Goal: Navigation & Orientation: Understand site structure

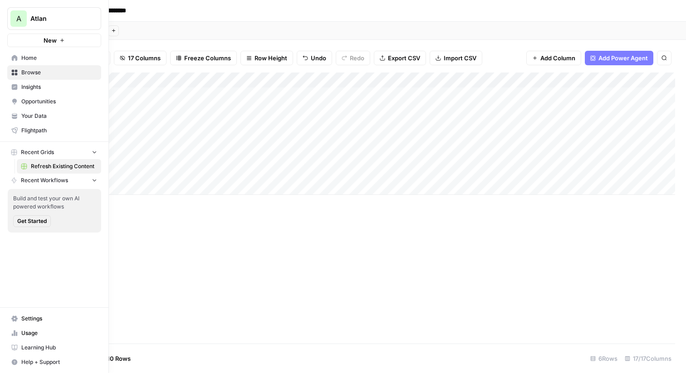
click at [20, 15] on span "A" at bounding box center [18, 18] width 5 height 11
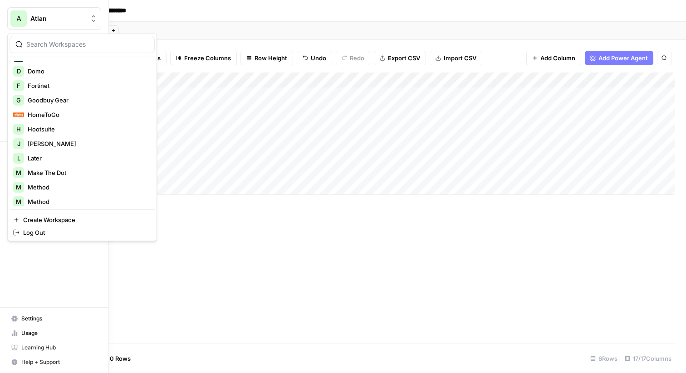
scroll to position [232, 0]
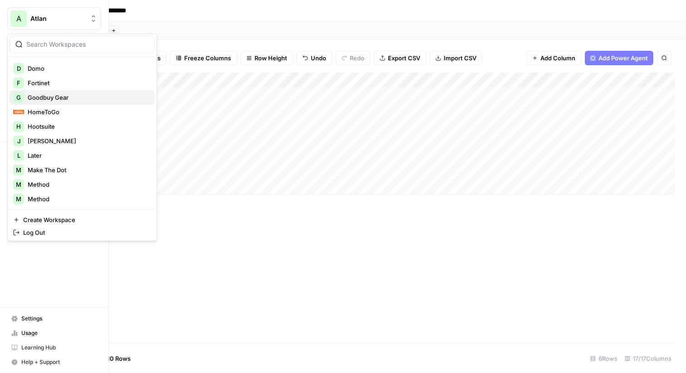
click at [85, 101] on span "Goodbuy Gear" at bounding box center [88, 97] width 120 height 9
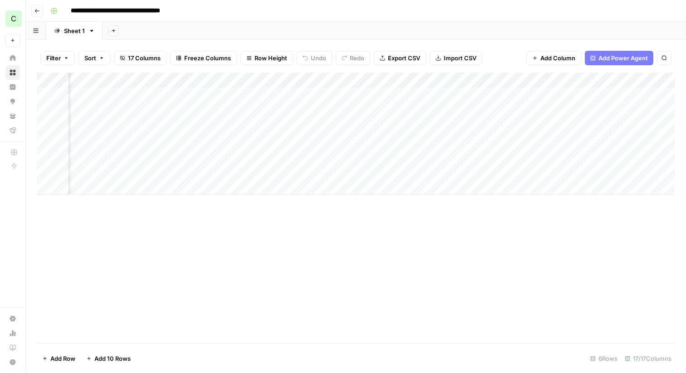
scroll to position [0, 1186]
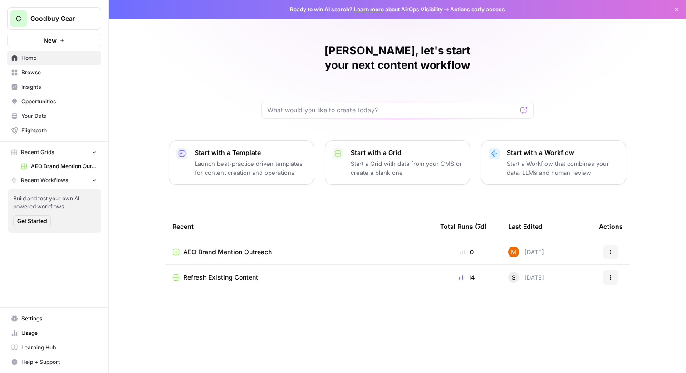
click at [60, 86] on span "Insights" at bounding box center [59, 87] width 76 height 8
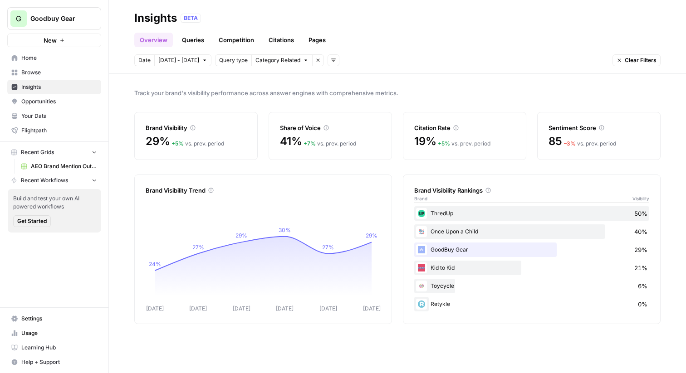
click at [68, 103] on span "Opportunities" at bounding box center [59, 102] width 76 height 8
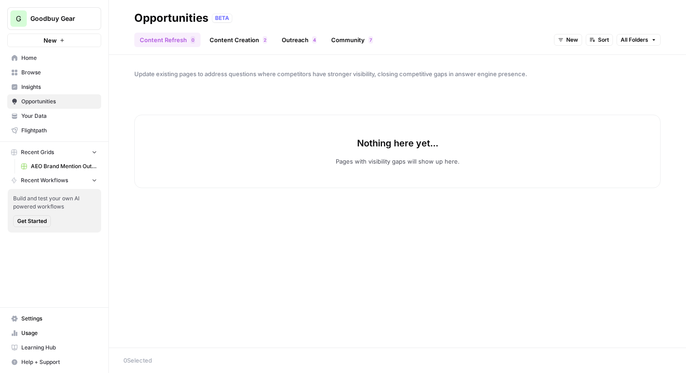
click at [60, 88] on span "Insights" at bounding box center [59, 87] width 76 height 8
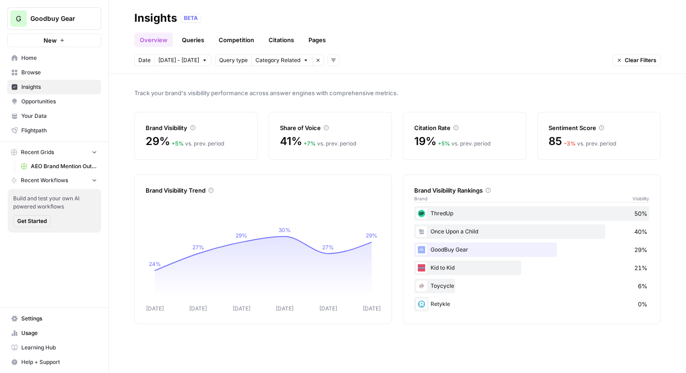
click at [65, 114] on span "Your Data" at bounding box center [59, 116] width 76 height 8
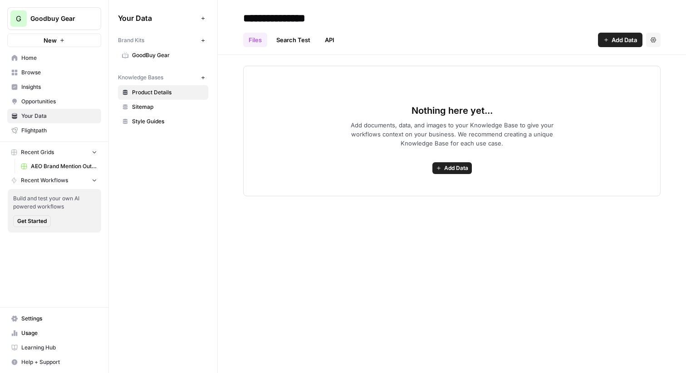
click at [169, 62] on link "GoodBuy Gear" at bounding box center [163, 55] width 90 height 15
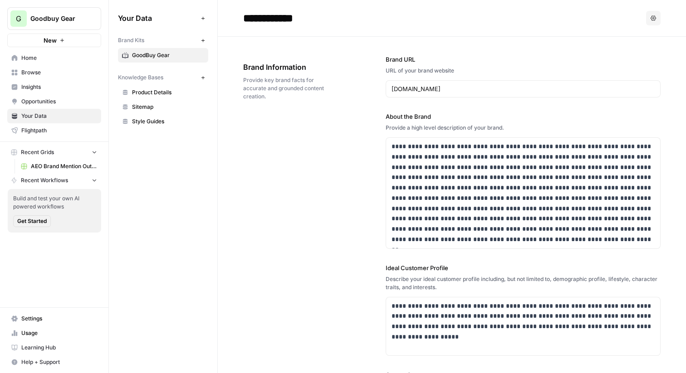
click at [63, 83] on link "Insights" at bounding box center [54, 87] width 94 height 15
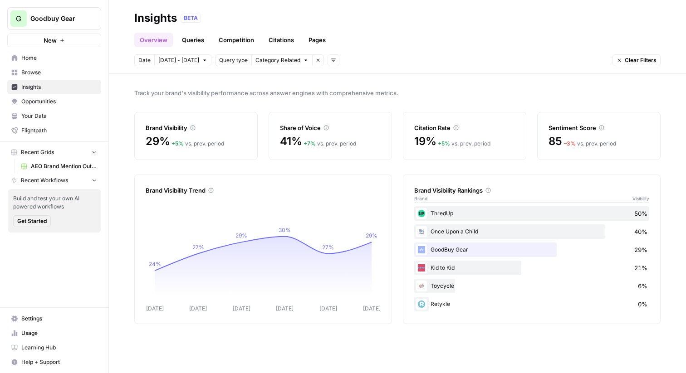
click at [622, 60] on button "Clear Filters" at bounding box center [636, 60] width 48 height 12
click at [426, 215] on img at bounding box center [421, 213] width 11 height 11
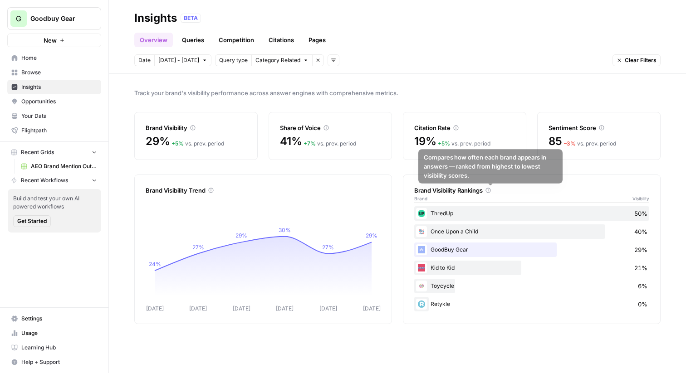
click at [489, 189] on icon at bounding box center [487, 190] width 5 height 5
